Goal: Information Seeking & Learning: Learn about a topic

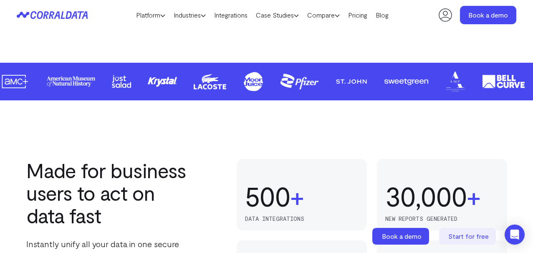
scroll to position [431, 0]
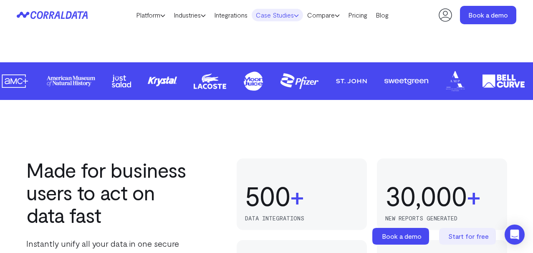
click at [292, 13] on link "Case Studies" at bounding box center [277, 15] width 51 height 13
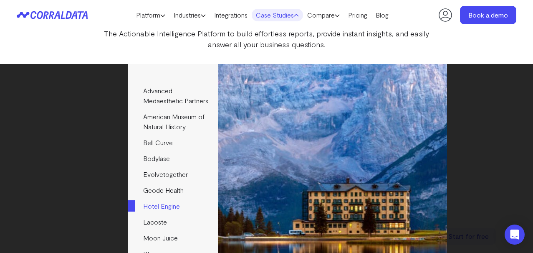
scroll to position [102, 0]
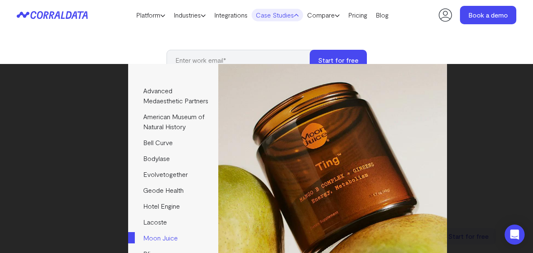
click at [171, 246] on link "Moon Juice" at bounding box center [173, 238] width 90 height 16
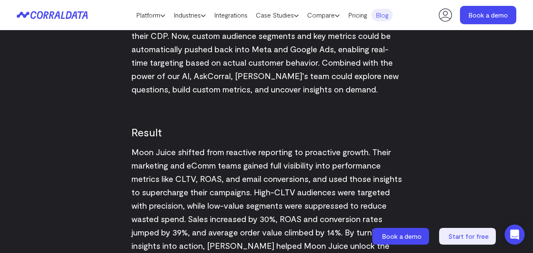
scroll to position [1104, 0]
click at [152, 13] on link "Platform" at bounding box center [151, 15] width 38 height 13
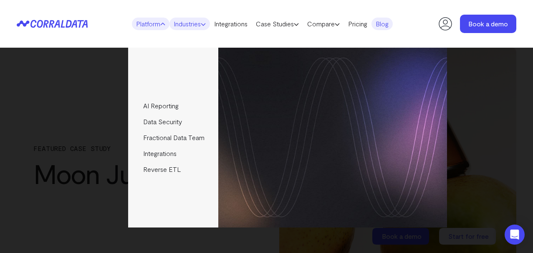
click at [188, 24] on link "Industries" at bounding box center [190, 24] width 41 height 13
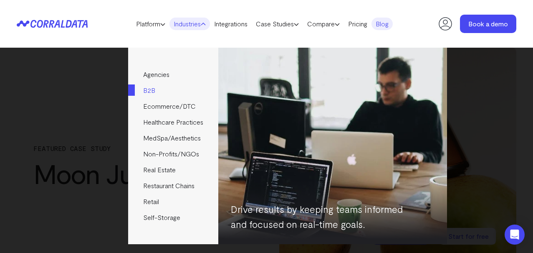
click at [150, 93] on link "B2B" at bounding box center [173, 90] width 90 height 16
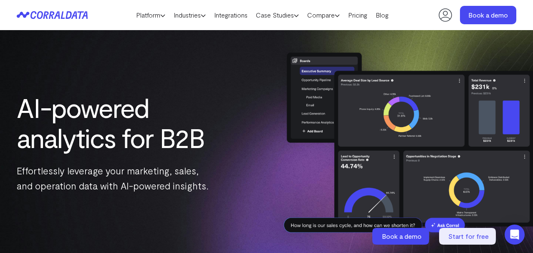
scroll to position [1, 0]
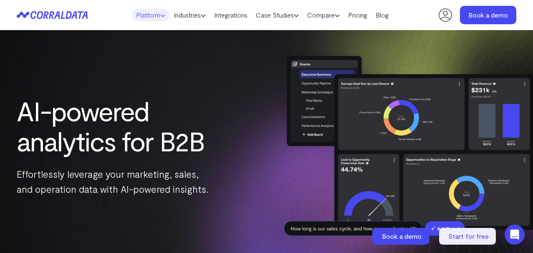
click at [147, 18] on link "Platform" at bounding box center [151, 15] width 38 height 13
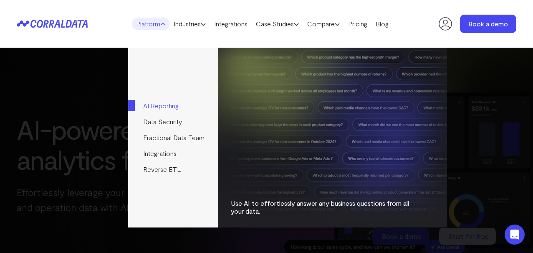
click at [155, 106] on link "AI Reporting" at bounding box center [173, 106] width 90 height 16
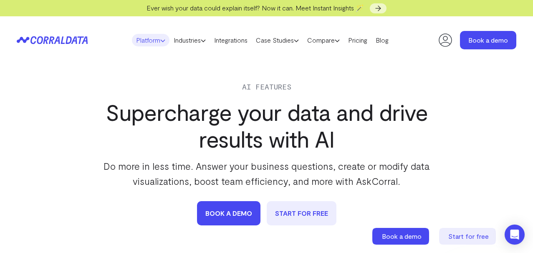
click at [145, 42] on link "Platform" at bounding box center [151, 40] width 38 height 13
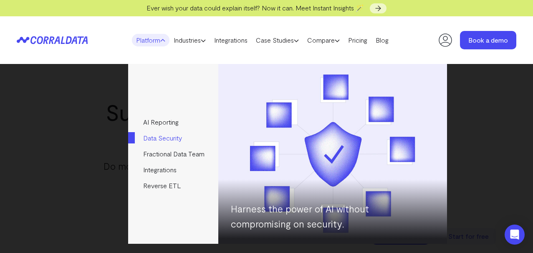
click at [159, 142] on link "Data Security" at bounding box center [173, 138] width 90 height 16
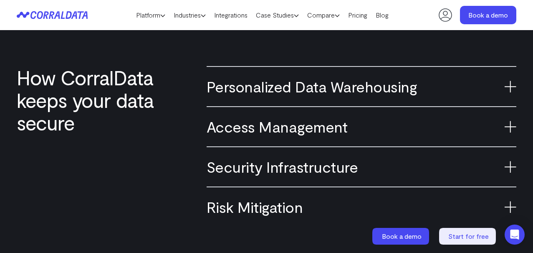
scroll to position [544, 0]
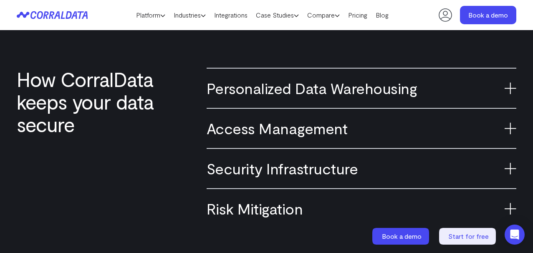
click at [264, 136] on h3 "Access Management" at bounding box center [362, 128] width 310 height 18
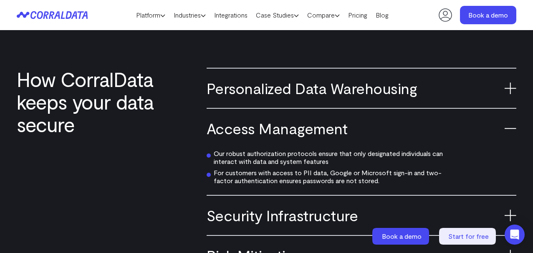
click at [248, 221] on h3 "Security Infrastructure" at bounding box center [362, 215] width 310 height 18
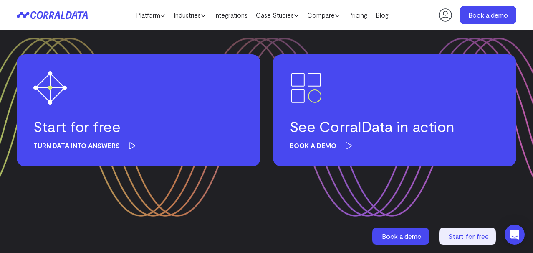
scroll to position [1411, 0]
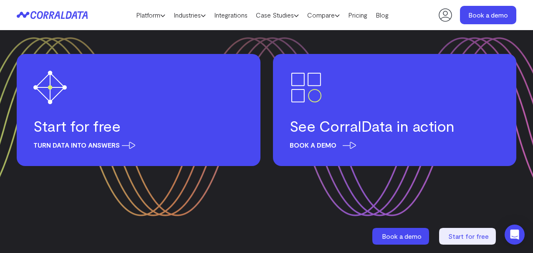
click at [311, 133] on h3 "See CorralData in action" at bounding box center [395, 126] width 211 height 18
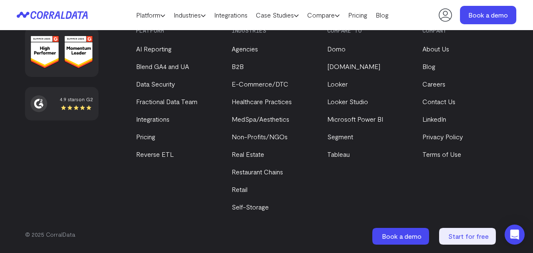
scroll to position [1543, 0]
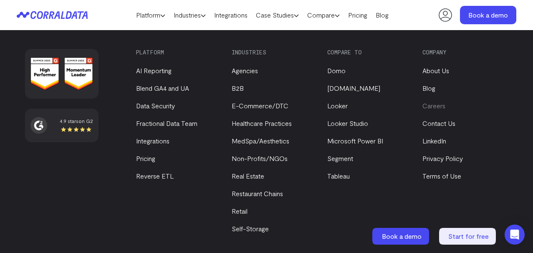
click at [441, 107] on link "Careers" at bounding box center [434, 106] width 23 height 8
